Goal: Task Accomplishment & Management: Manage account settings

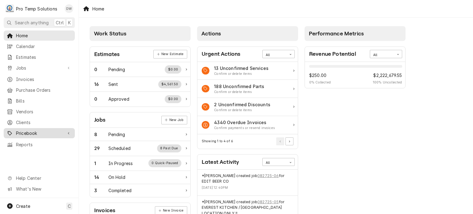
click at [38, 130] on span "Pricebook" at bounding box center [39, 133] width 46 height 6
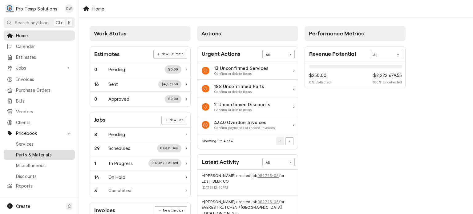
click at [34, 151] on span "Parts & Materials" at bounding box center [44, 154] width 56 height 6
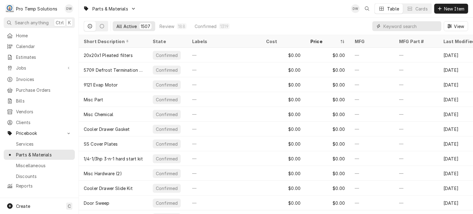
click at [389, 26] on input "Dynamic Content Wrapper" at bounding box center [410, 26] width 55 height 10
paste input "#201950"
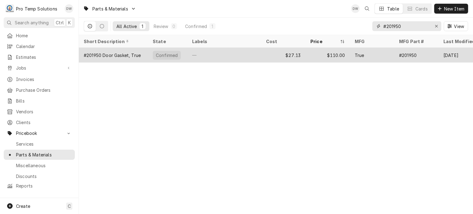
type input "#201950"
click at [237, 53] on div "—" at bounding box center [224, 55] width 74 height 15
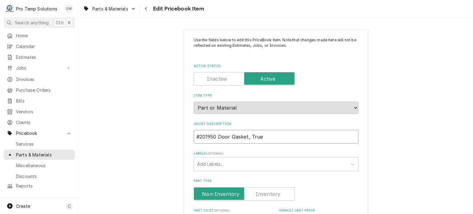
click at [196, 135] on input "#201950 Door Gasket, True" at bounding box center [276, 137] width 165 height 14
type textarea "x"
type input "T#201950 Door Gasket, True"
type textarea "x"
type input "TR#201950 Door Gasket, True"
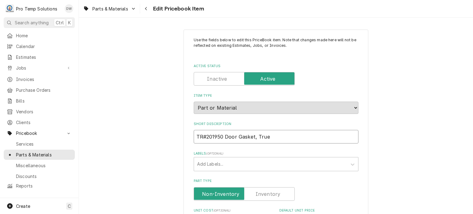
type textarea "x"
type input "TRU#201950 Door Gasket, True"
type textarea "x"
type input "TRUE#201950 Door Gasket, True"
type textarea "x"
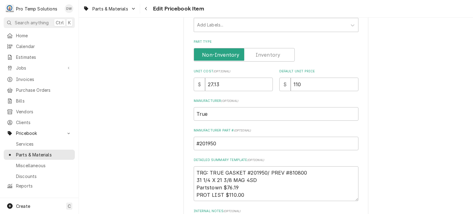
scroll to position [140, 0]
type input "TRUE #201950 Door Gasket, True"
click at [242, 84] on input "27.13" at bounding box center [239, 83] width 68 height 14
type textarea "x"
type input "27.1"
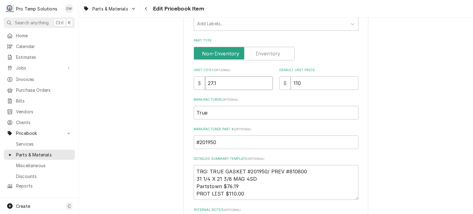
type textarea "x"
type input "27"
type textarea "x"
type input "2"
type textarea "x"
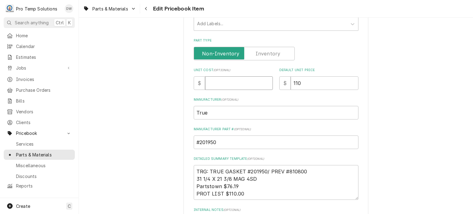
type textarea "x"
type input "4"
type textarea "x"
type input "44"
type textarea "x"
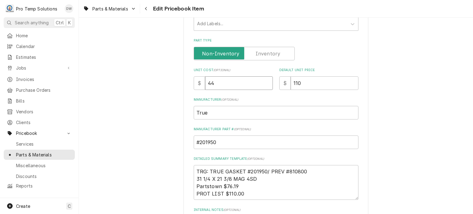
type input "44.9"
type textarea "x"
type input "44.99"
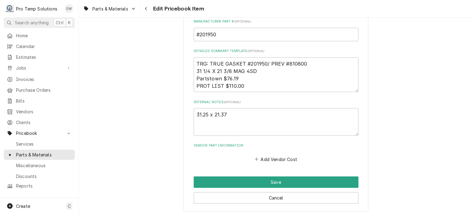
scroll to position [252, 0]
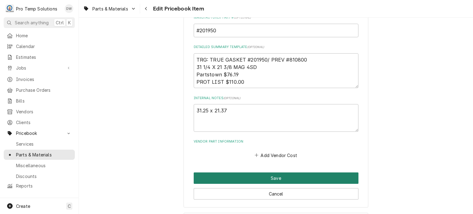
click at [239, 175] on button "Save" at bounding box center [276, 177] width 165 height 11
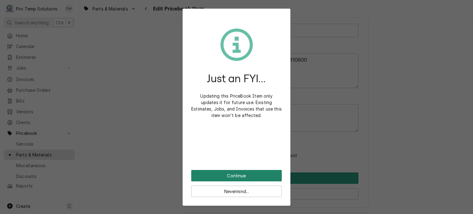
click at [239, 174] on button "Continue" at bounding box center [236, 175] width 90 height 11
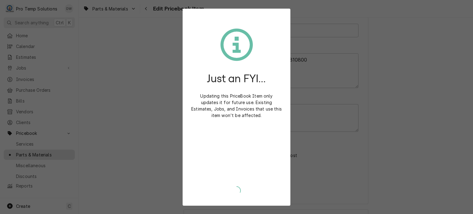
type textarea "x"
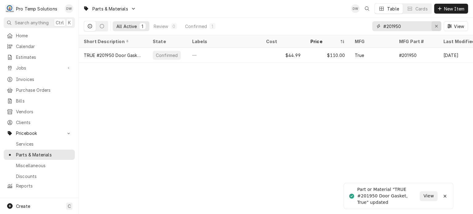
click at [439, 28] on div "Erase input" at bounding box center [436, 26] width 6 height 6
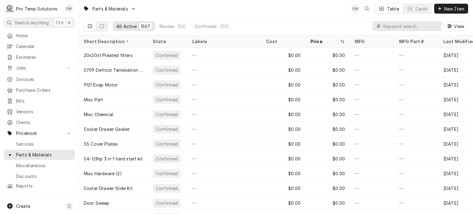
click at [425, 28] on input "Dynamic Content Wrapper" at bounding box center [410, 26] width 55 height 10
paste input "934757"
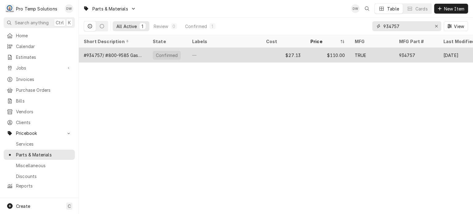
type input "934757"
click at [345, 55] on div "$110.00" at bounding box center [327, 55] width 44 height 15
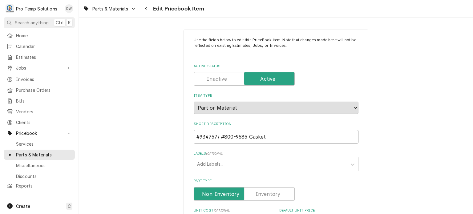
click at [195, 130] on input "#934757/ #800-9585 Gasket" at bounding box center [276, 137] width 165 height 14
type textarea "x"
type input "T#934757/ #800-9585 Gasket"
type textarea "x"
type input "TR#934757/ #800-9585 Gasket"
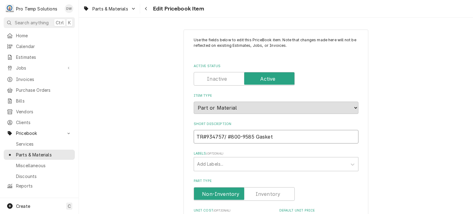
type textarea "x"
type input "TRU#934757/ #800-9585 Gasket"
type textarea "x"
type input "TRUE#934757/ #800-9585 Gasket"
type textarea "x"
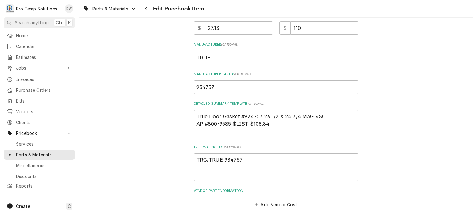
scroll to position [198, 0]
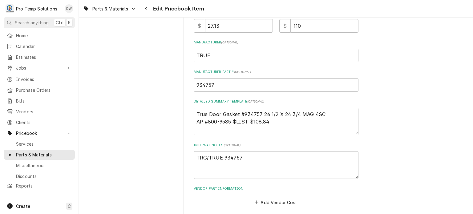
type input "TRUE #934757/ #800-9585 Gasket"
click at [230, 24] on input "27.13" at bounding box center [239, 26] width 68 height 14
type textarea "x"
type input "27.134"
type textarea "x"
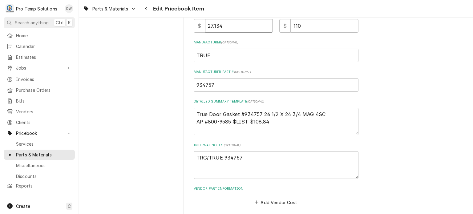
type input "27.1344"
type textarea "x"
type input "27.134"
type textarea "x"
type input "27.13"
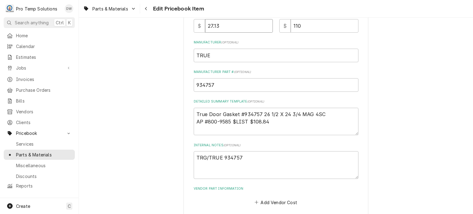
type textarea "x"
type input "27.1"
type textarea "x"
type input "27"
type textarea "x"
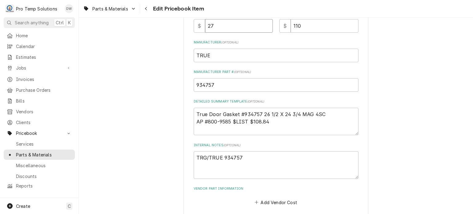
type input "2"
type textarea "x"
type input "4"
type textarea "x"
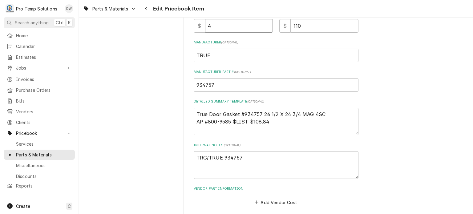
type input "44"
type textarea "x"
type input "44.9"
type textarea "x"
type input "44.99"
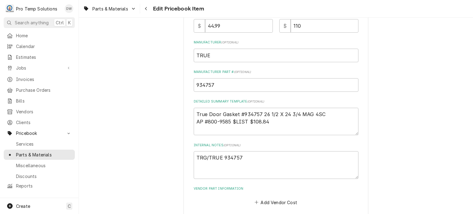
scroll to position [271, 0]
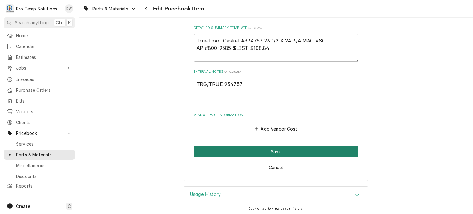
click at [244, 147] on button "Save" at bounding box center [276, 151] width 165 height 11
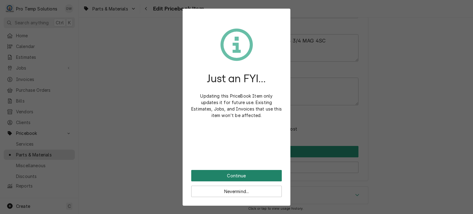
click at [232, 176] on button "Continue" at bounding box center [236, 175] width 90 height 11
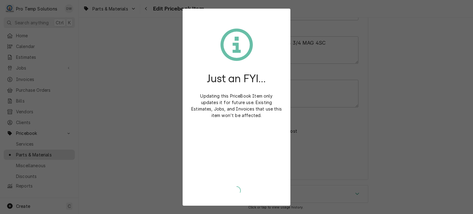
scroll to position [268, 0]
type textarea "x"
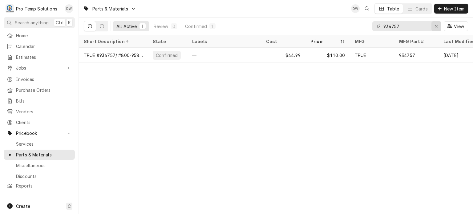
click at [439, 23] on button "Erase input" at bounding box center [436, 26] width 10 height 10
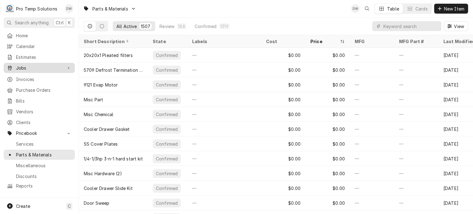
click at [32, 65] on span "Jobs" at bounding box center [39, 68] width 46 height 6
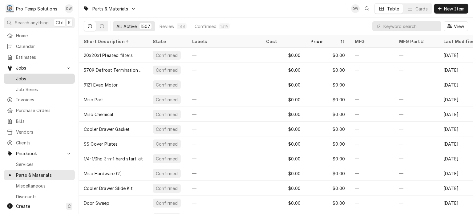
click at [30, 81] on link "Jobs" at bounding box center [39, 79] width 71 height 10
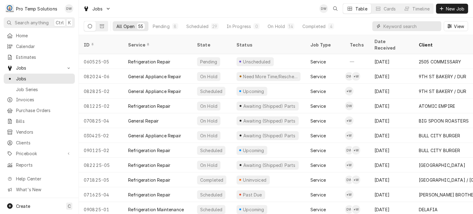
click at [417, 27] on input "Dynamic Content Wrapper" at bounding box center [410, 26] width 55 height 10
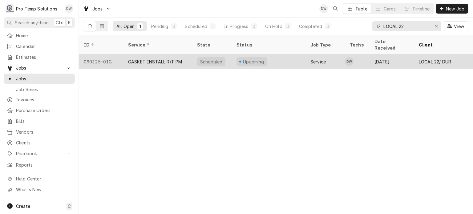
type input "LOCAL 22"
click at [113, 54] on div "090325-01G" at bounding box center [101, 61] width 44 height 15
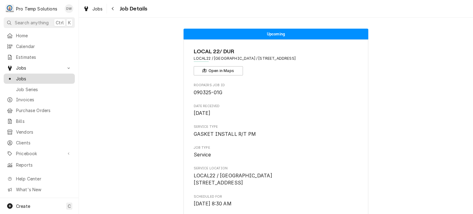
click at [27, 76] on span "Jobs" at bounding box center [44, 78] width 56 height 6
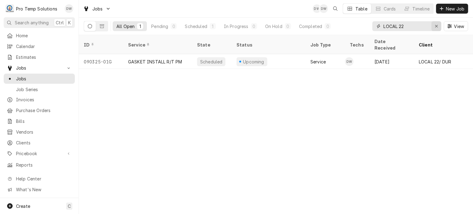
click at [435, 28] on icon "Erase input" at bounding box center [436, 26] width 3 height 4
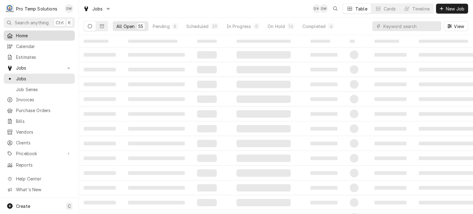
click at [59, 32] on span "Home" at bounding box center [44, 35] width 56 height 6
